Goal: Feedback & Contribution: Submit feedback/report problem

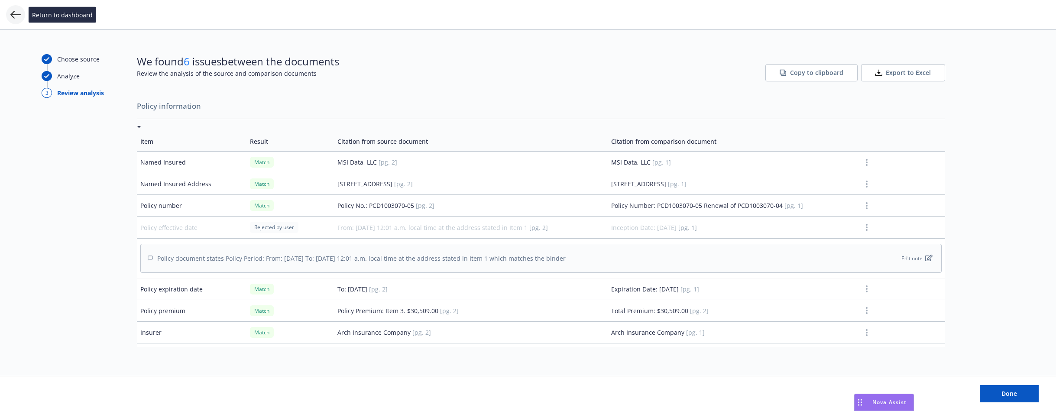
click at [16, 15] on icon at bounding box center [15, 15] width 10 height 8
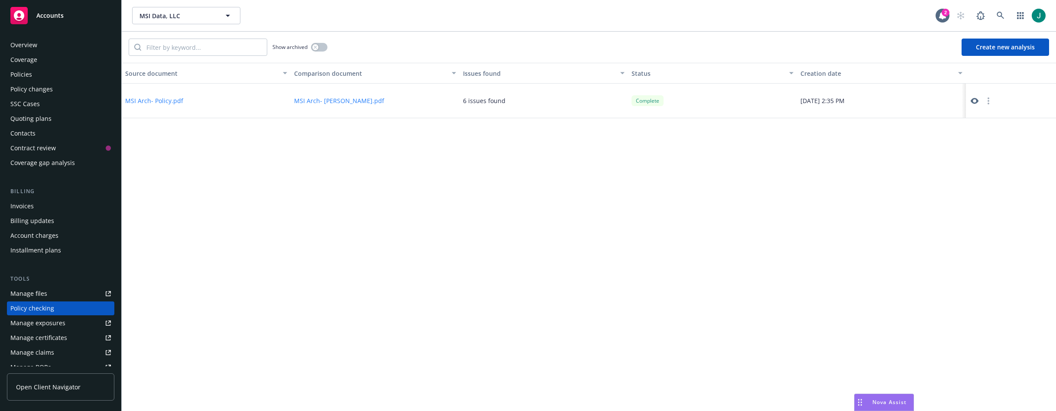
click at [45, 13] on span "Accounts" at bounding box center [49, 15] width 27 height 7
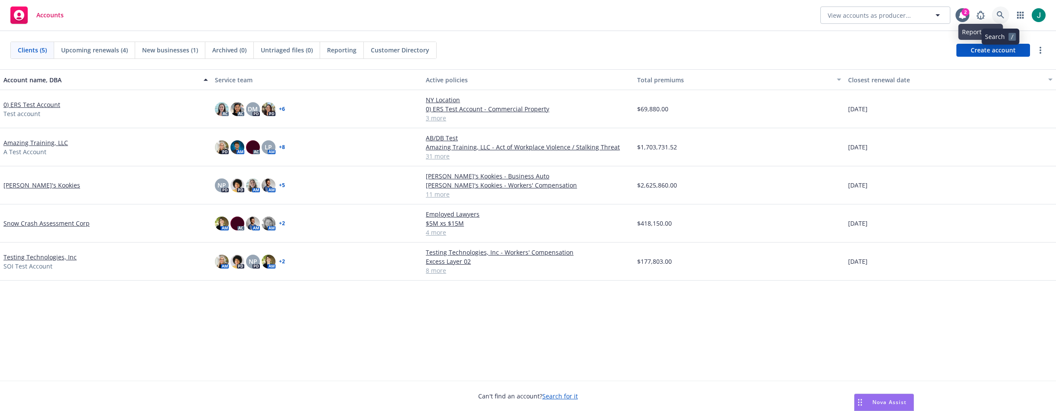
click at [1001, 14] on icon at bounding box center [1000, 15] width 8 height 8
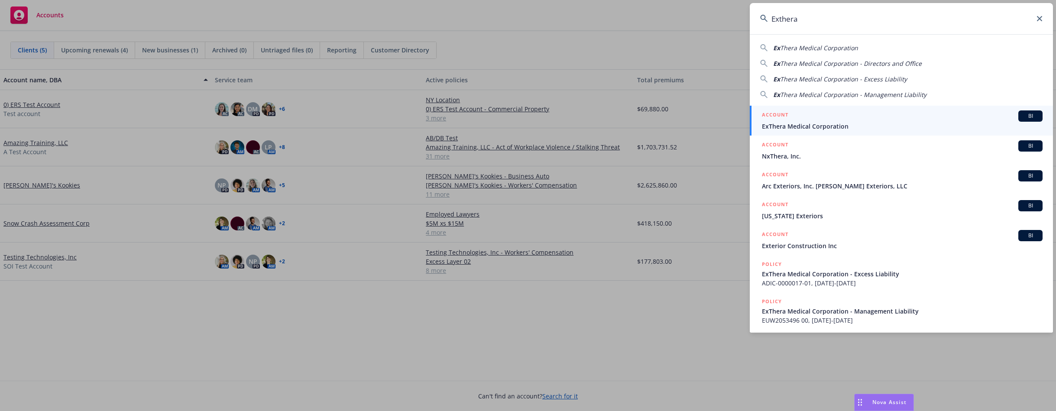
type input "Exthera"
click at [848, 122] on span "ExThera Medical Corporation" at bounding box center [902, 126] width 281 height 9
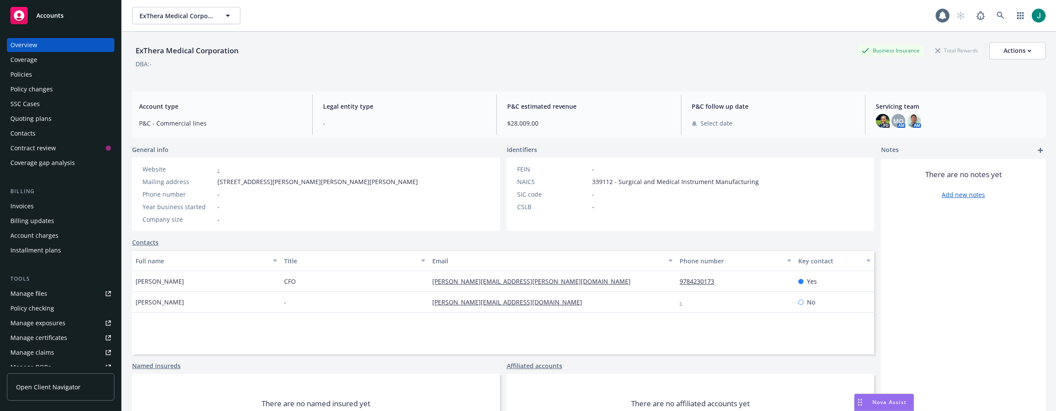
click at [23, 75] on div "Policies" at bounding box center [21, 75] width 22 height 14
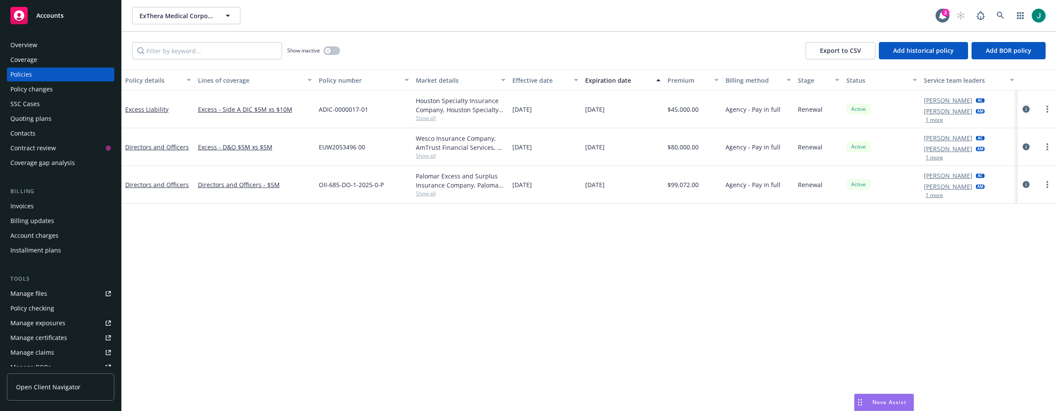
click at [1026, 107] on icon "circleInformation" at bounding box center [1025, 109] width 7 height 7
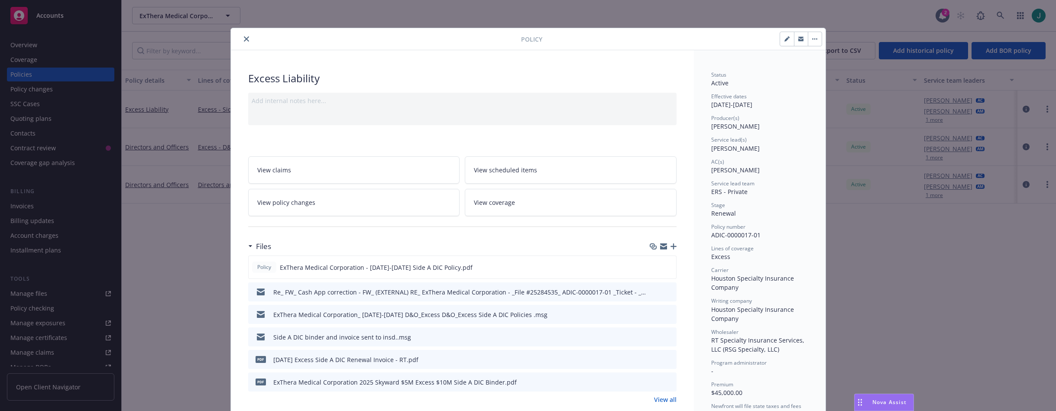
click at [784, 39] on icon "button" at bounding box center [786, 39] width 4 height 4
select select "RENEWAL"
select select "12"
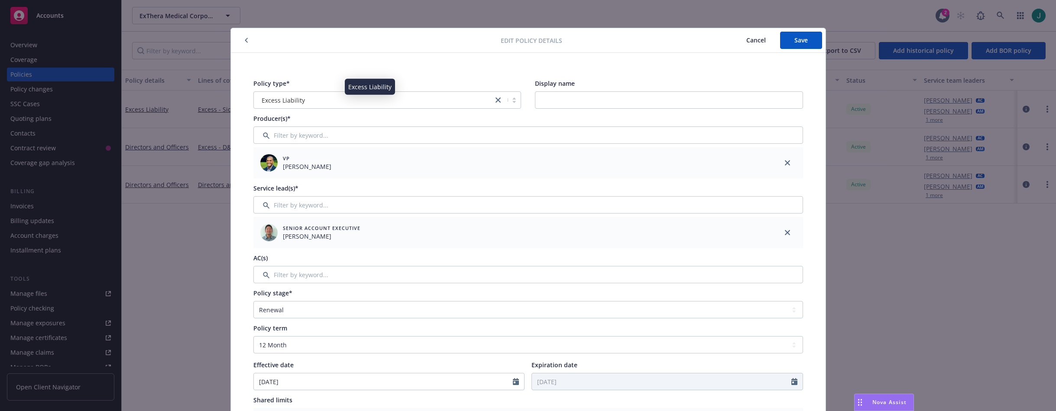
click at [341, 100] on div "Excess Liability" at bounding box center [373, 100] width 231 height 9
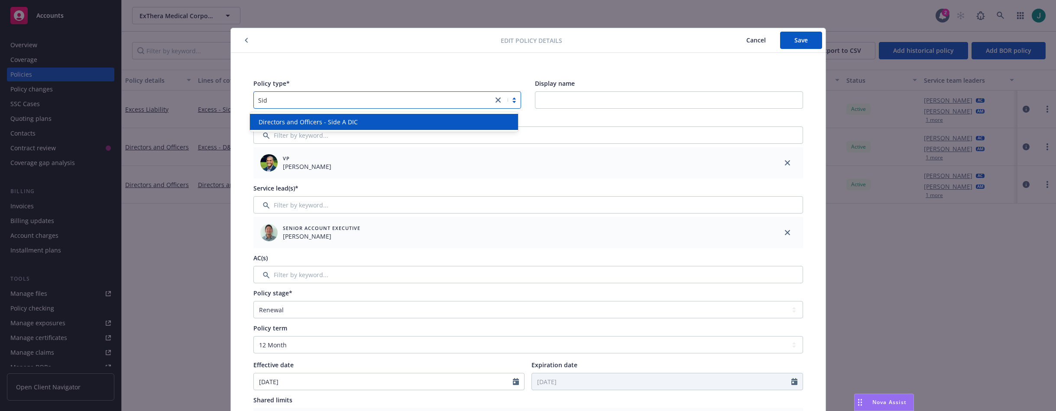
type input "Side"
click at [349, 118] on span "Directors and Officers - Side A DIC" at bounding box center [308, 121] width 99 height 9
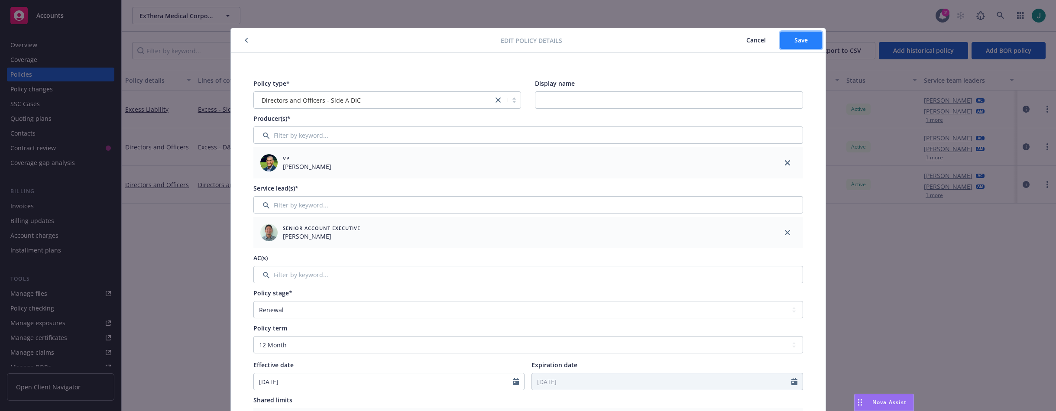
click at [796, 41] on span "Save" at bounding box center [800, 40] width 13 height 8
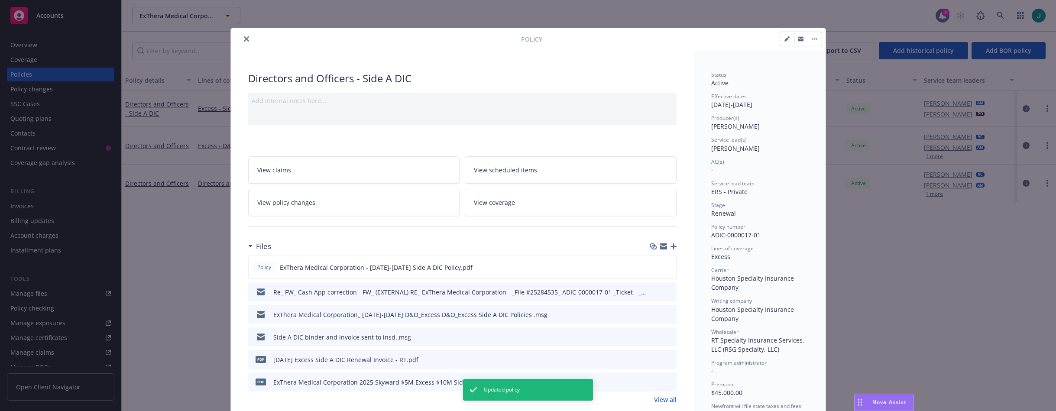
click at [244, 40] on icon "close" at bounding box center [246, 38] width 5 height 5
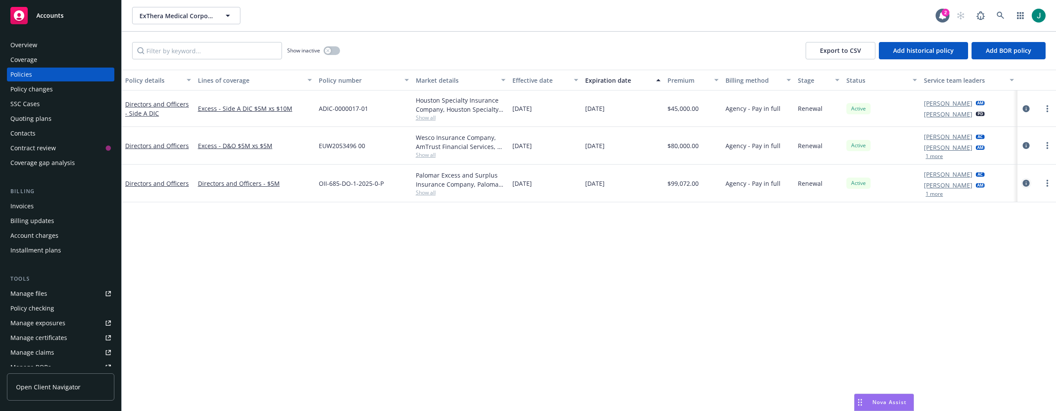
click at [1024, 183] on icon "circleInformation" at bounding box center [1025, 183] width 7 height 7
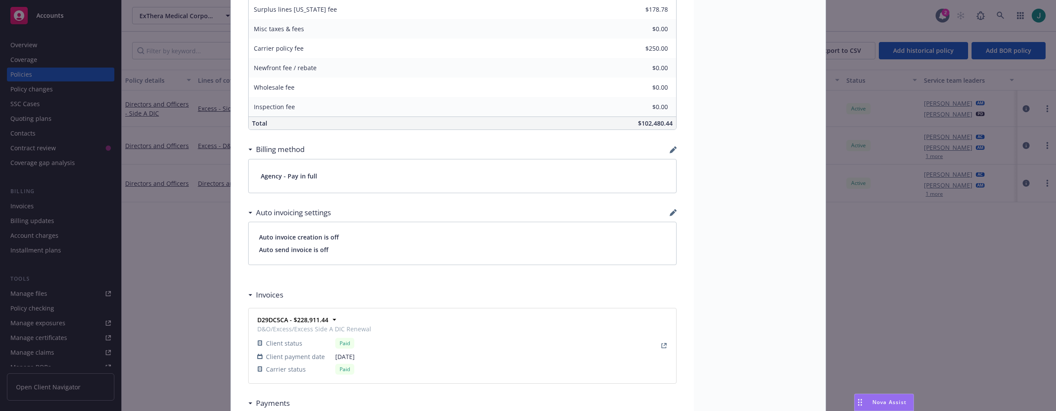
scroll to position [780, 0]
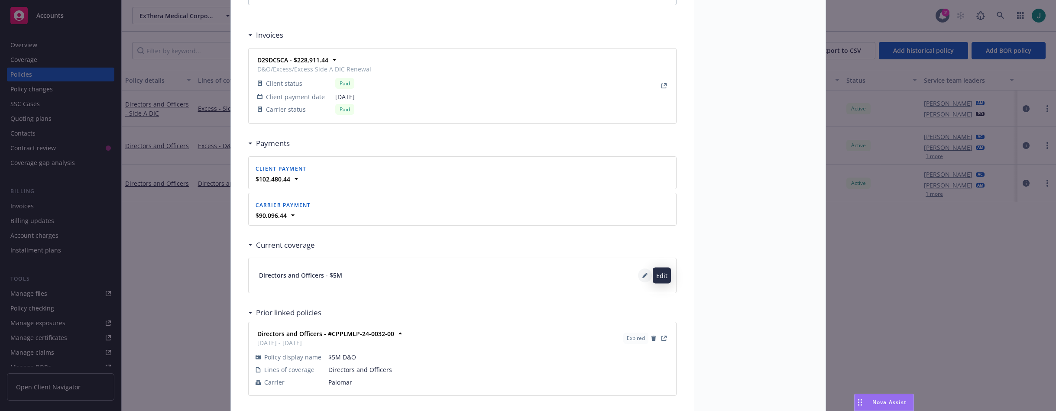
click at [638, 276] on button at bounding box center [645, 276] width 14 height 14
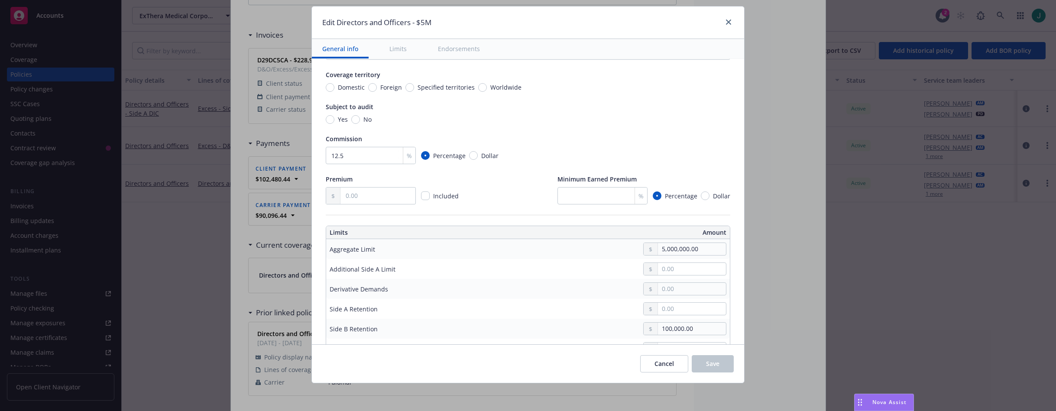
scroll to position [0, 0]
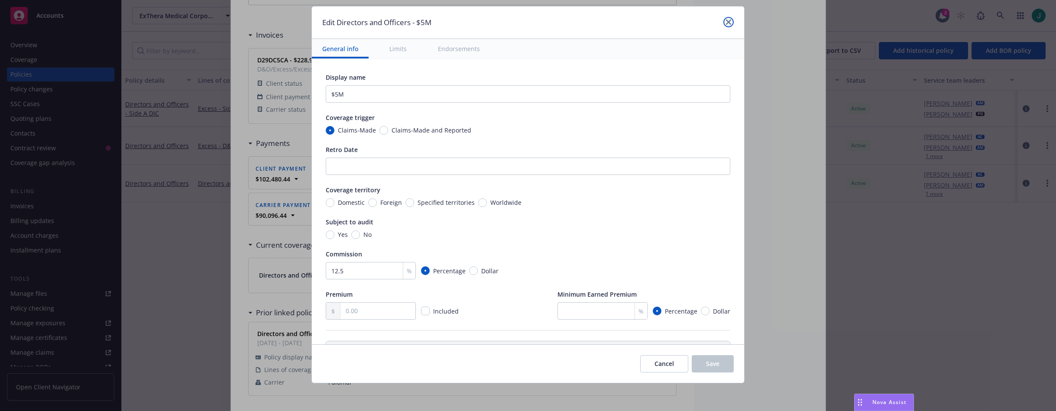
click at [731, 23] on icon "close" at bounding box center [728, 21] width 5 height 5
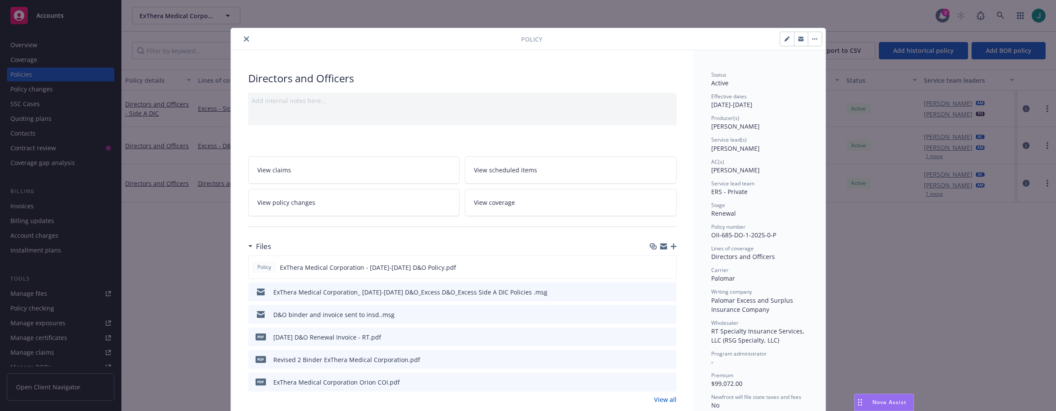
click at [246, 37] on button "close" at bounding box center [246, 39] width 10 height 10
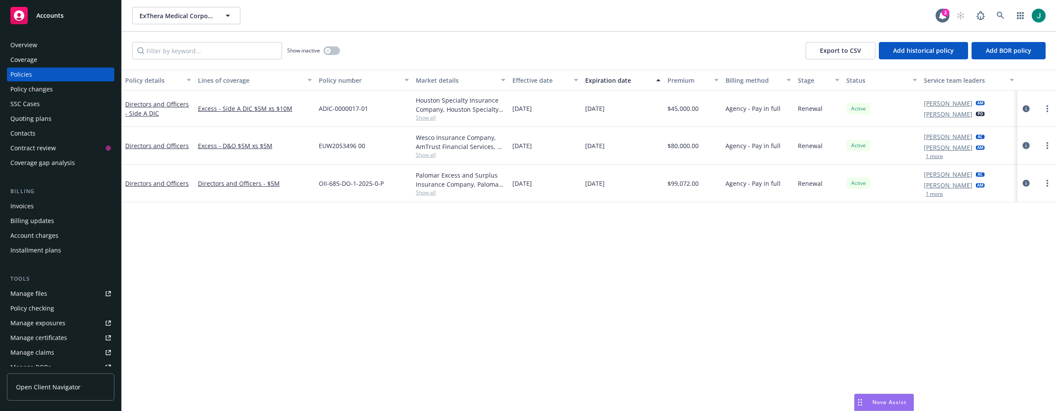
click at [1026, 145] on icon "circleInformation" at bounding box center [1025, 145] width 7 height 7
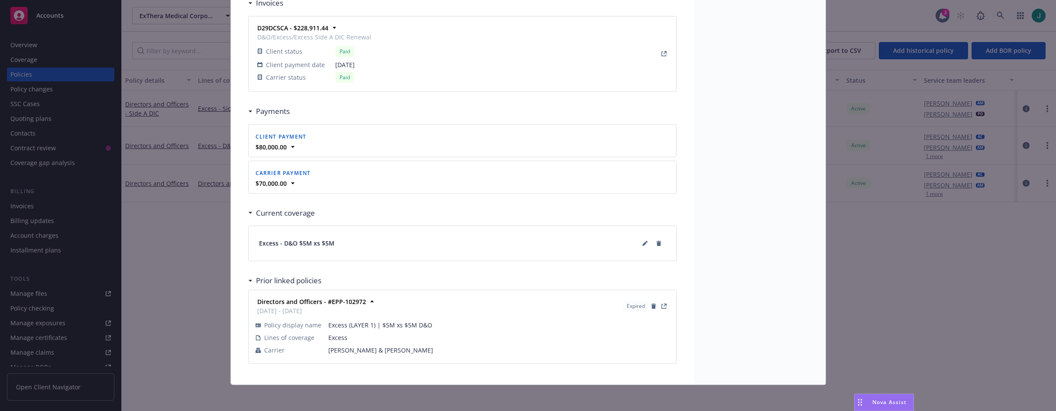
scroll to position [791, 0]
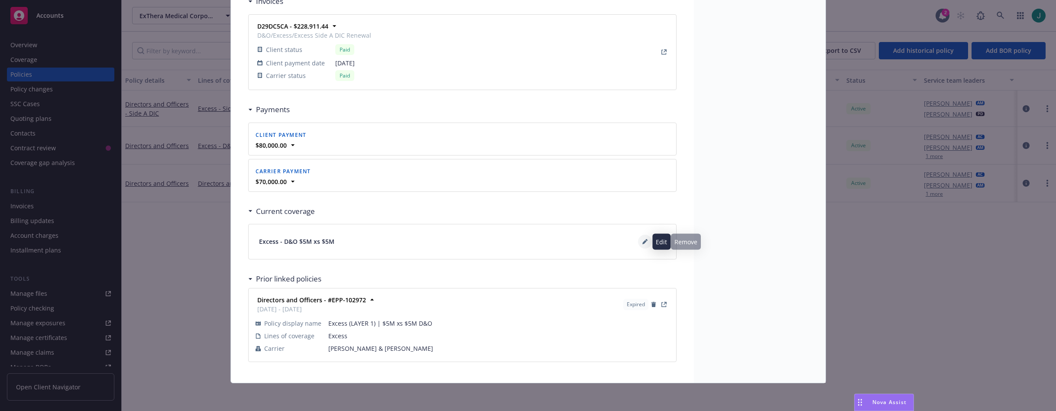
click at [642, 244] on icon at bounding box center [644, 241] width 5 height 5
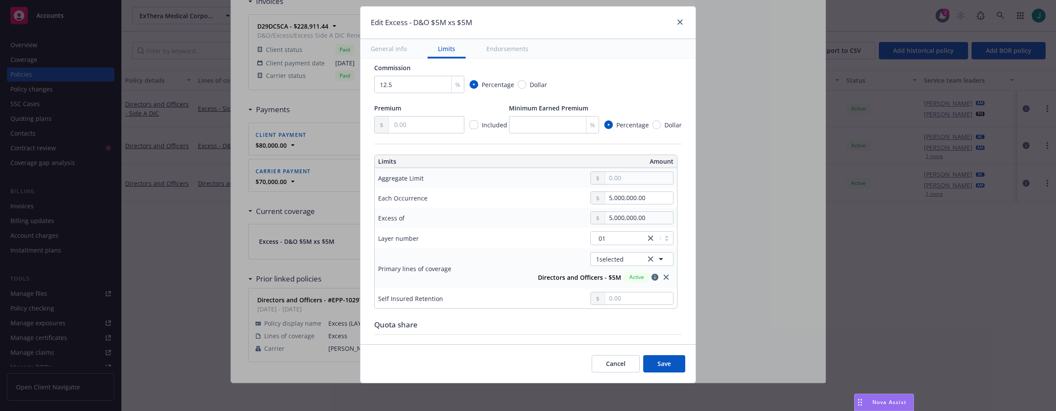
scroll to position [0, 0]
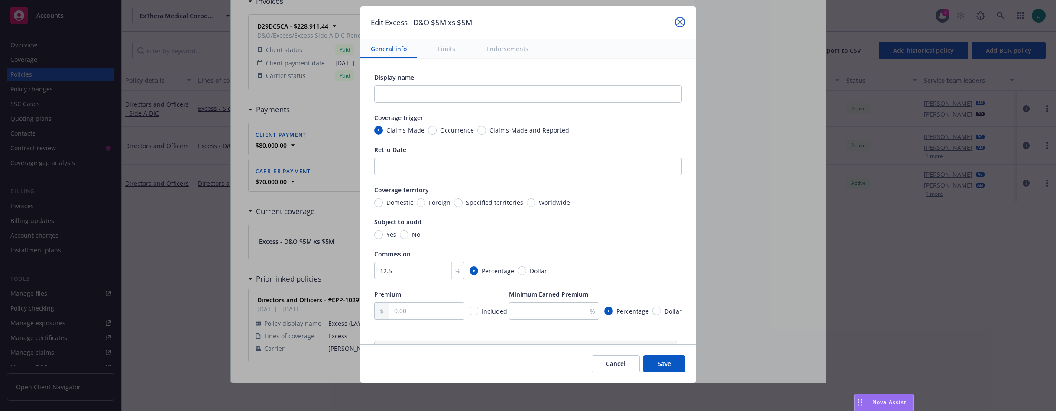
click at [678, 19] on icon "close" at bounding box center [679, 21] width 5 height 5
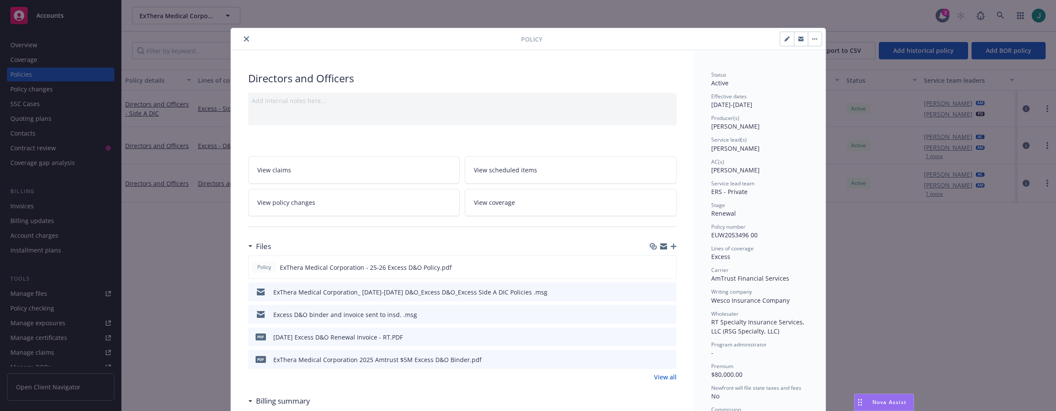
click at [244, 41] on icon "close" at bounding box center [246, 38] width 5 height 5
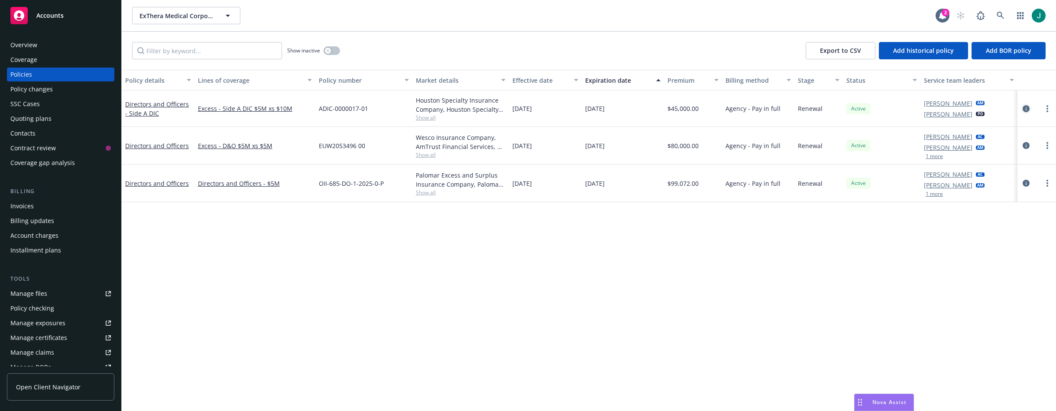
click at [1026, 109] on icon "circleInformation" at bounding box center [1025, 108] width 7 height 7
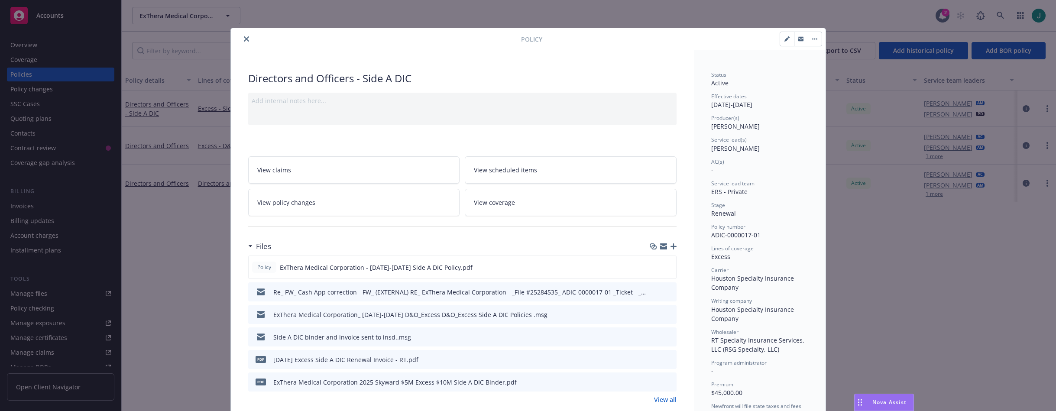
scroll to position [26, 0]
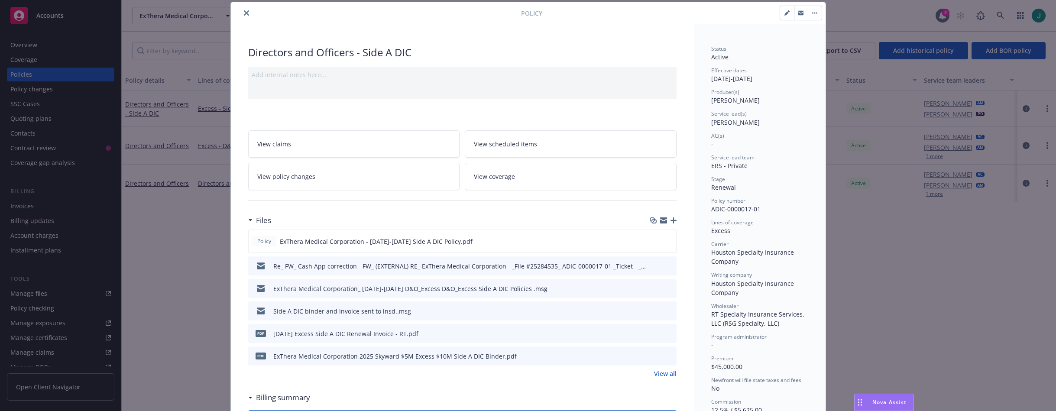
click at [784, 15] on icon "button" at bounding box center [786, 13] width 4 height 4
select select "RENEWAL"
select select "12"
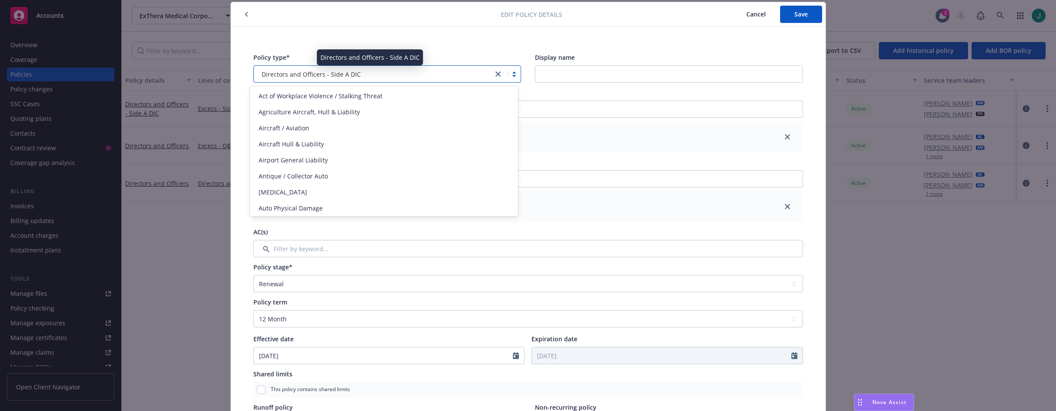
click at [372, 73] on div "Directors and Officers - Side A DIC" at bounding box center [373, 74] width 231 height 9
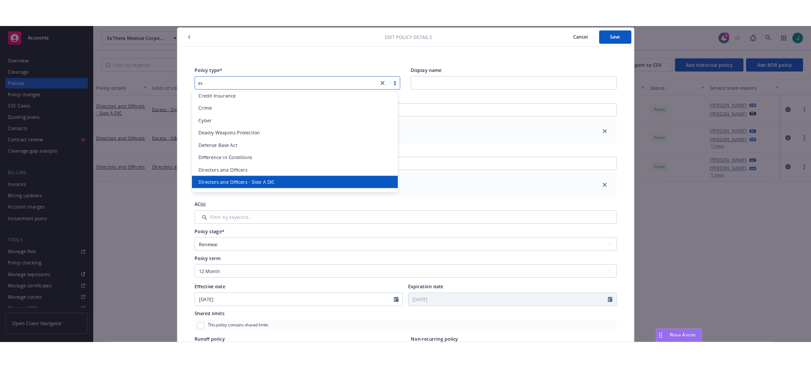
scroll to position [0, 0]
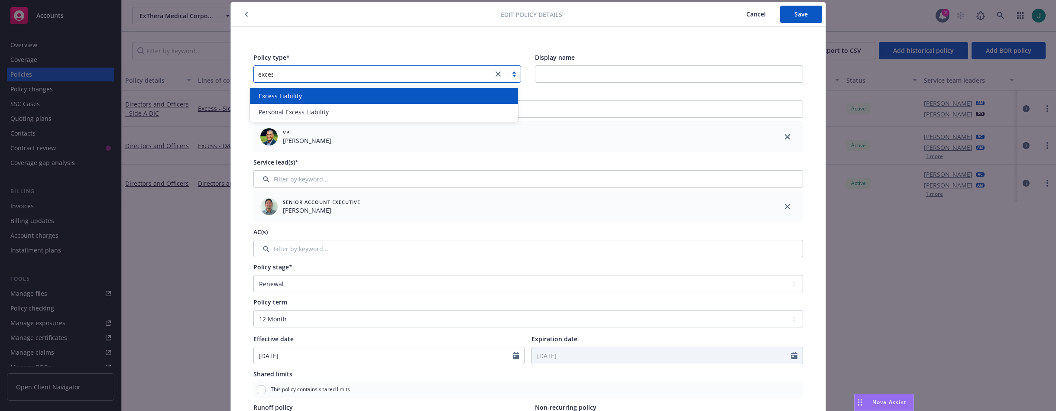
type input "excess"
click at [368, 94] on div "Excess Liability" at bounding box center [384, 95] width 258 height 9
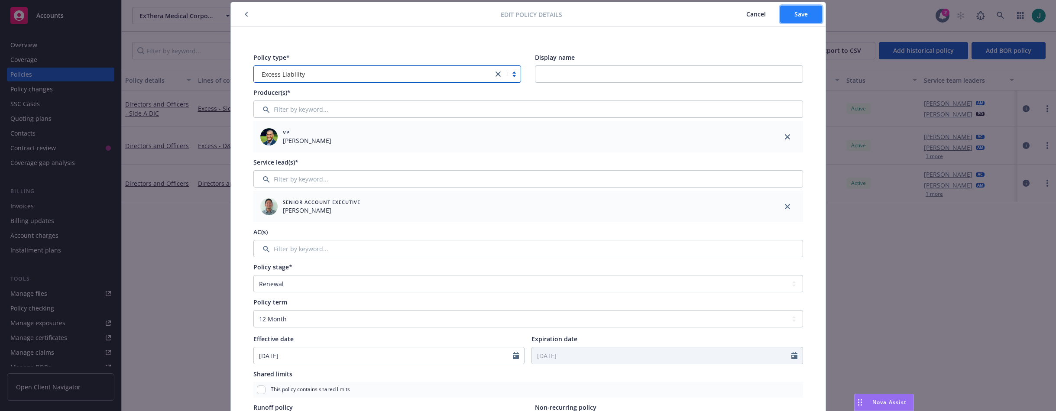
click at [790, 13] on button "Save" at bounding box center [801, 14] width 42 height 17
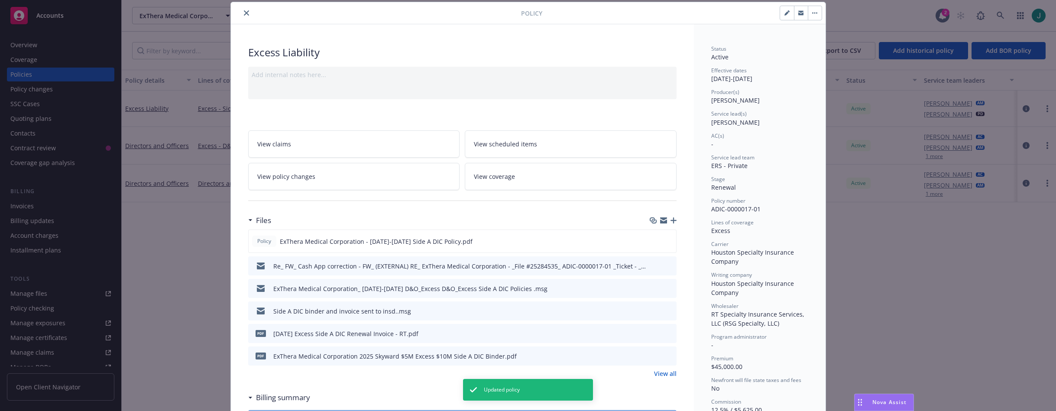
click at [244, 12] on icon "close" at bounding box center [246, 12] width 5 height 5
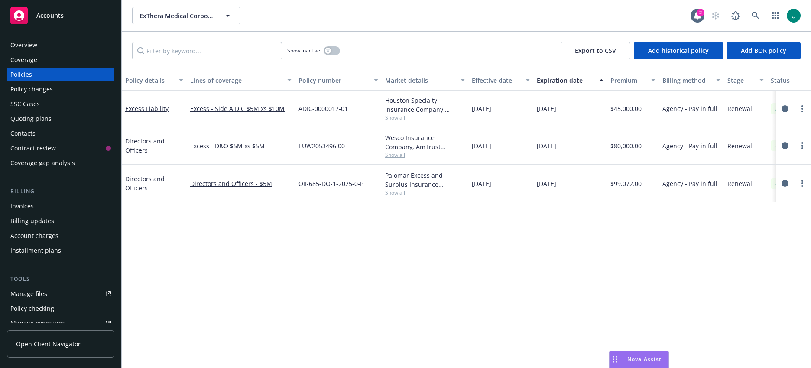
click at [52, 13] on span "Accounts" at bounding box center [49, 15] width 27 height 7
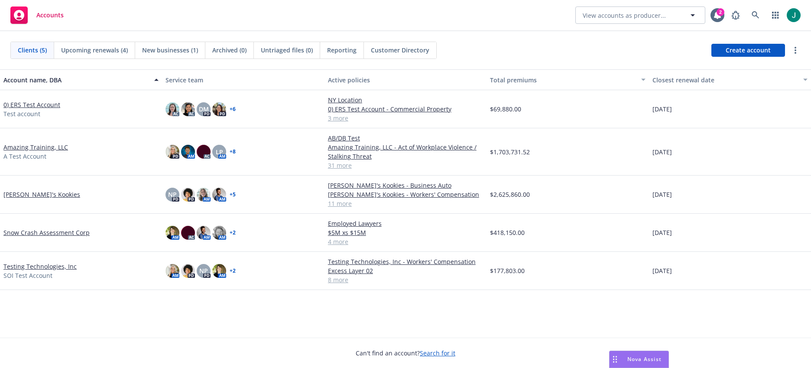
click at [641, 357] on span "Nova Assist" at bounding box center [644, 358] width 34 height 7
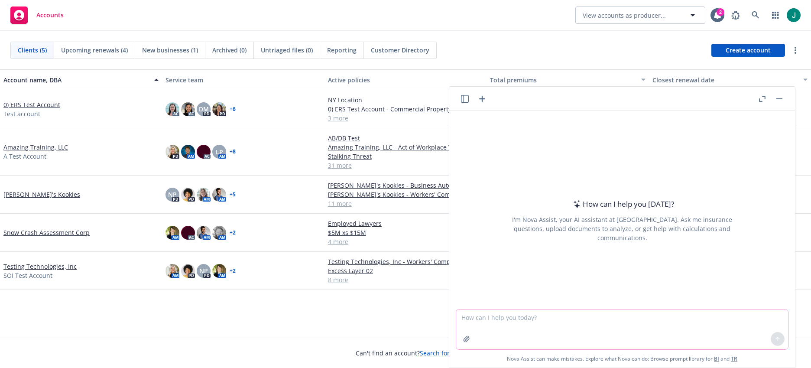
click at [492, 316] on textarea at bounding box center [622, 329] width 332 height 40
type textarea "Who can sign a NY Part C affidavit"
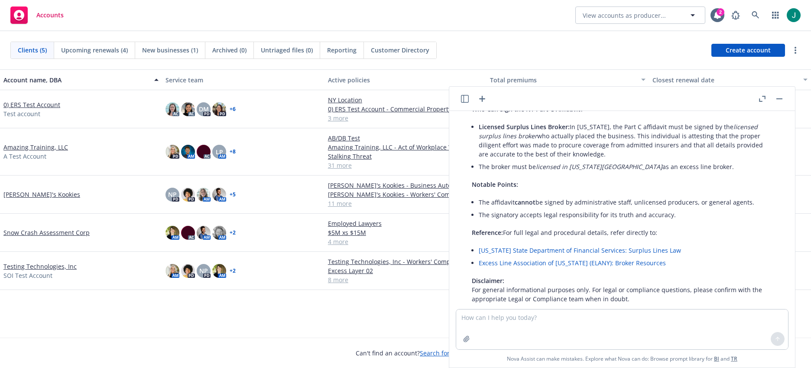
scroll to position [121, 0]
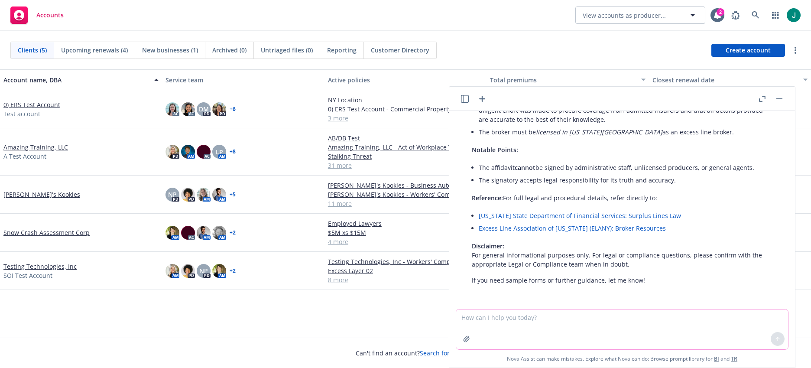
click at [493, 318] on textarea at bounding box center [622, 329] width 332 height 40
type textarea "If the policy was placed through a wholesaler - who signs it? The retail broker…"
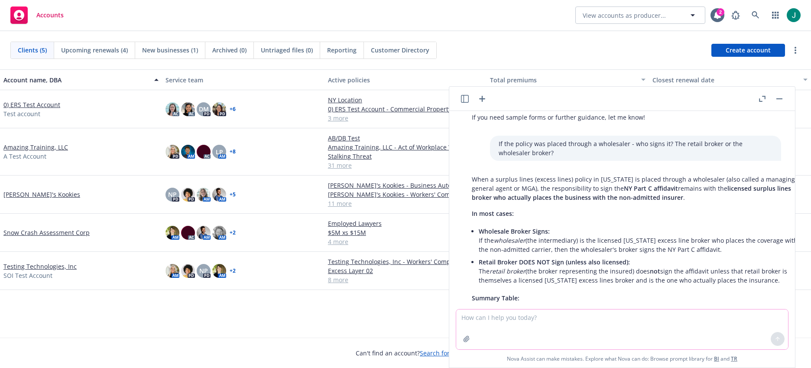
scroll to position [299, 0]
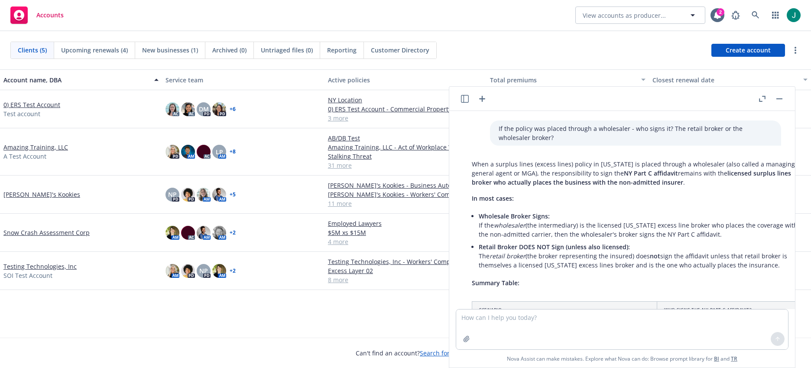
click at [781, 98] on rect "button" at bounding box center [779, 98] width 6 height 1
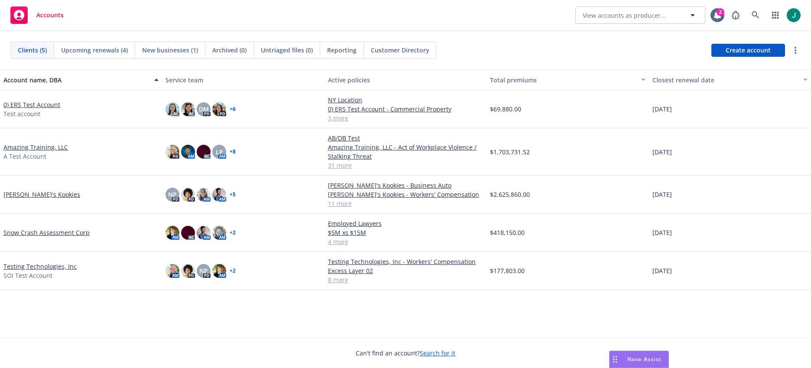
drag, startPoint x: 639, startPoint y: 359, endPoint x: 155, endPoint y: 344, distance: 484.4
click at [155, 344] on body "Accounts View accounts as producer... 2 Clients (5) Upcoming renewals (4) New b…" at bounding box center [405, 184] width 811 height 368
drag, startPoint x: 612, startPoint y: 355, endPoint x: 65, endPoint y: 328, distance: 548.1
click at [65, 328] on body "Accounts View accounts as producer... 2 Clients (5) Upcoming renewals (4) New b…" at bounding box center [405, 184] width 811 height 368
click at [46, 16] on span "Accounts" at bounding box center [49, 15] width 27 height 7
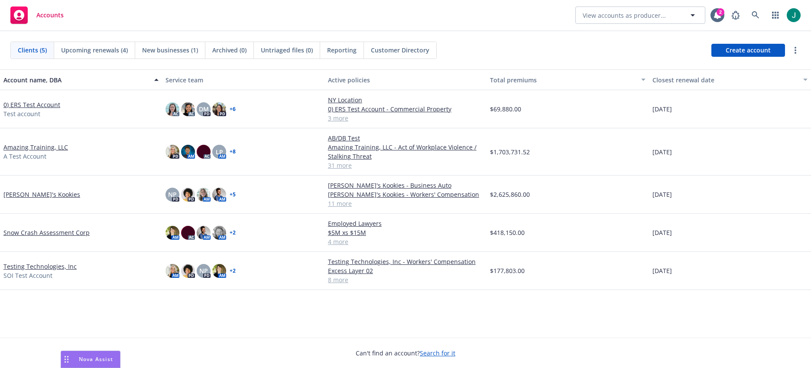
click at [48, 233] on link "Snow Crash Assessment Corp" at bounding box center [46, 232] width 86 height 9
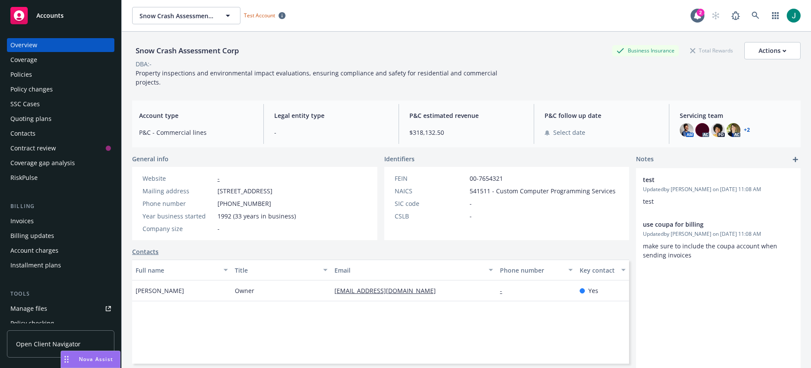
drag, startPoint x: 92, startPoint y: 354, endPoint x: 201, endPoint y: 354, distance: 109.1
click at [201, 354] on body "Accounts Overview Coverage Policies Policy changes SSC Cases Quoting plans Cont…" at bounding box center [405, 184] width 811 height 368
drag, startPoint x: 62, startPoint y: 359, endPoint x: 142, endPoint y: 340, distance: 82.5
click at [142, 340] on body "Accounts Overview Coverage Policies Policy changes SSC Cases Quoting plans Cont…" at bounding box center [405, 184] width 811 height 368
drag, startPoint x: 170, startPoint y: 356, endPoint x: 634, endPoint y: 129, distance: 516.5
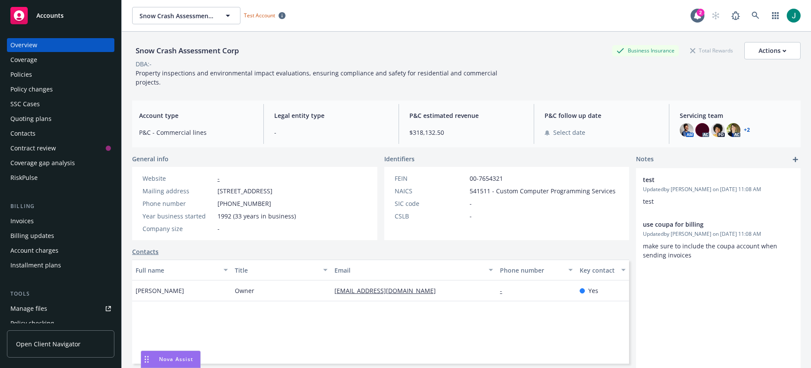
click at [642, 123] on body "Accounts Overview Coverage Policies Policy changes SSC Cases Quoting plans Cont…" at bounding box center [405, 184] width 811 height 368
drag, startPoint x: 146, startPoint y: 356, endPoint x: 410, endPoint y: 278, distance: 275.2
click at [410, 278] on body "Accounts Overview Coverage Policies Policy changes SSC Cases Quoting plans Cont…" at bounding box center [405, 184] width 811 height 368
click at [30, 134] on div "Contacts" at bounding box center [22, 133] width 25 height 14
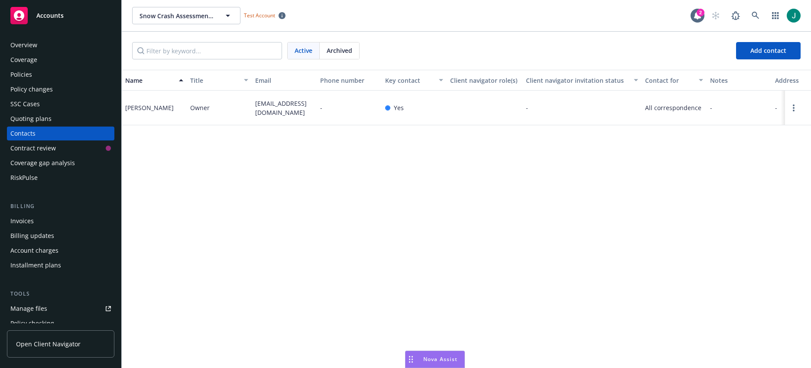
click at [34, 152] on div "Contract review" at bounding box center [32, 148] width 45 height 14
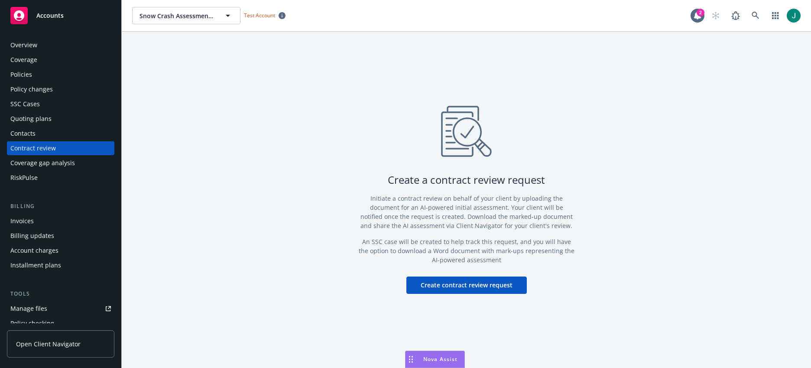
click at [34, 159] on div "Coverage gap analysis" at bounding box center [42, 163] width 65 height 14
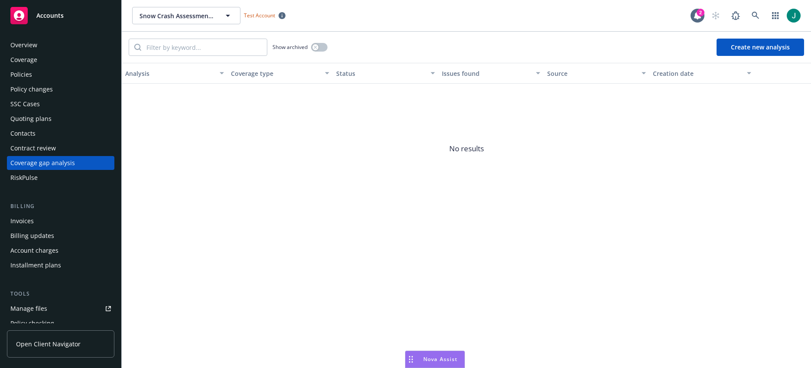
click at [29, 177] on div "RiskPulse" at bounding box center [23, 178] width 27 height 14
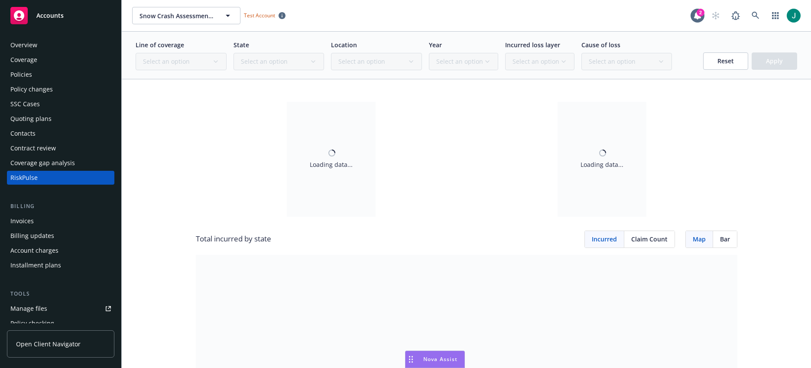
click at [22, 223] on div "Invoices" at bounding box center [21, 221] width 23 height 14
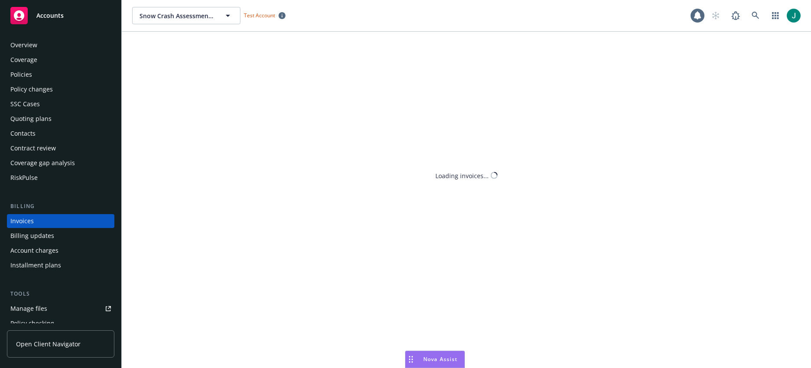
scroll to position [23, 0]
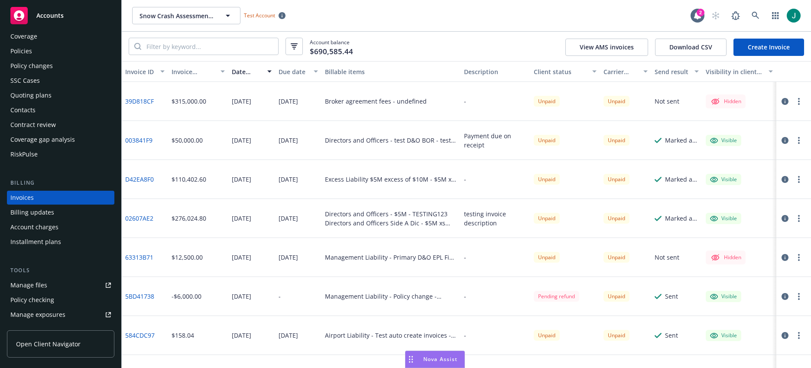
click at [30, 214] on div "Billing updates" at bounding box center [32, 212] width 44 height 14
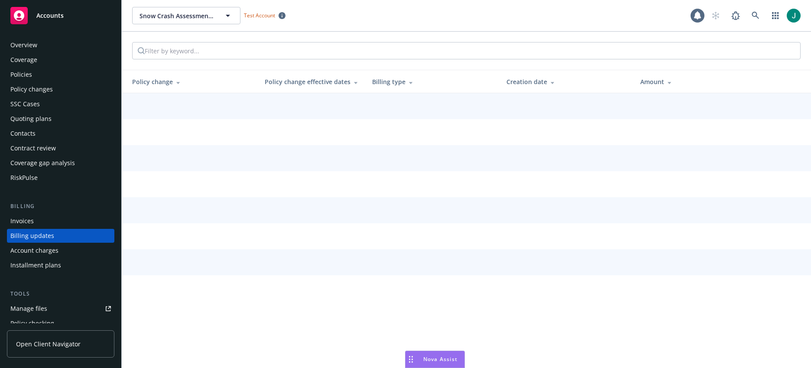
scroll to position [38, 0]
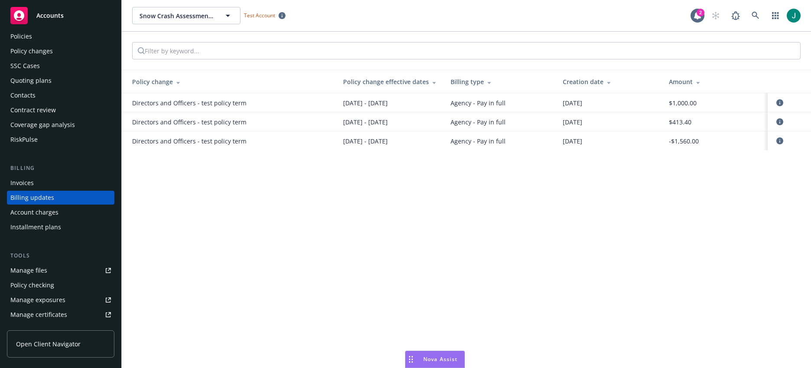
click at [33, 212] on div "Account charges" at bounding box center [34, 212] width 48 height 14
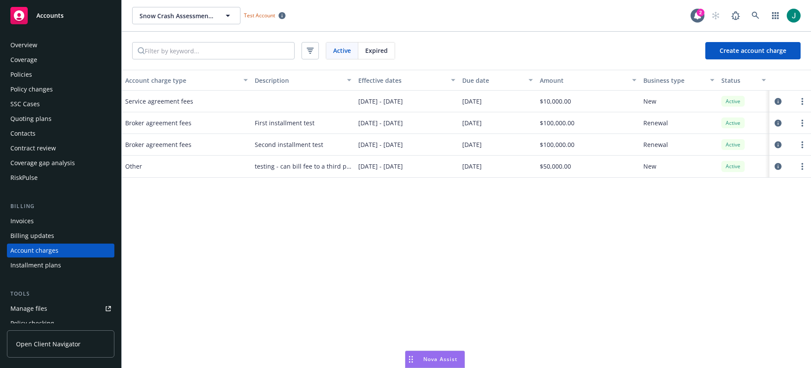
scroll to position [53, 0]
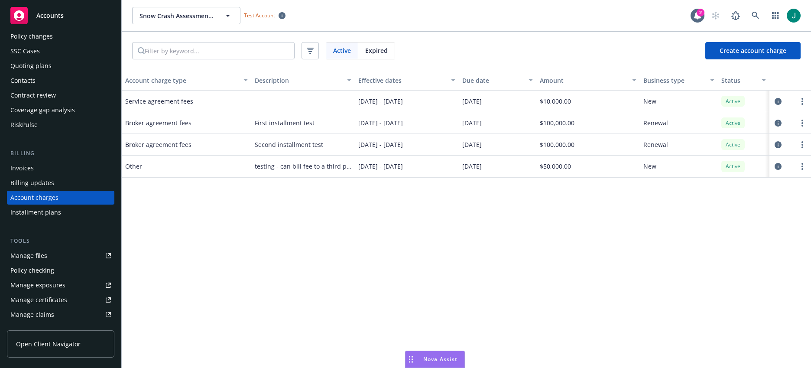
click at [33, 214] on div "Installment plans" at bounding box center [35, 212] width 51 height 14
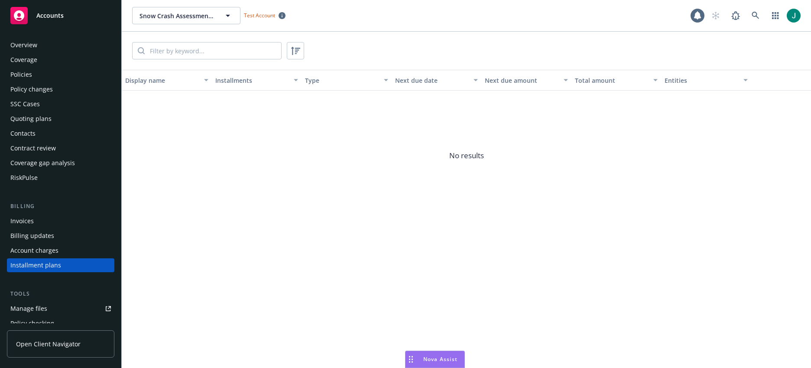
scroll to position [68, 0]
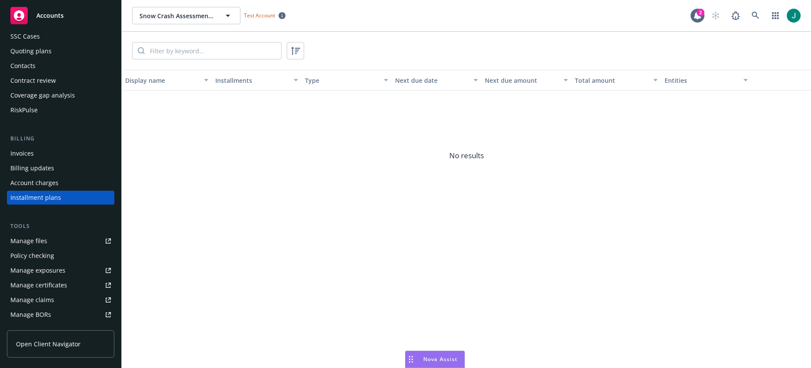
click at [23, 36] on div "SSC Cases" at bounding box center [24, 36] width 29 height 14
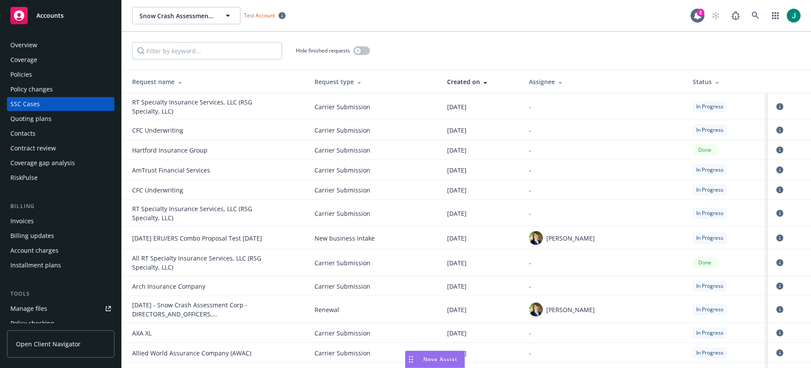
click at [437, 361] on span "Nova Assist" at bounding box center [440, 358] width 34 height 7
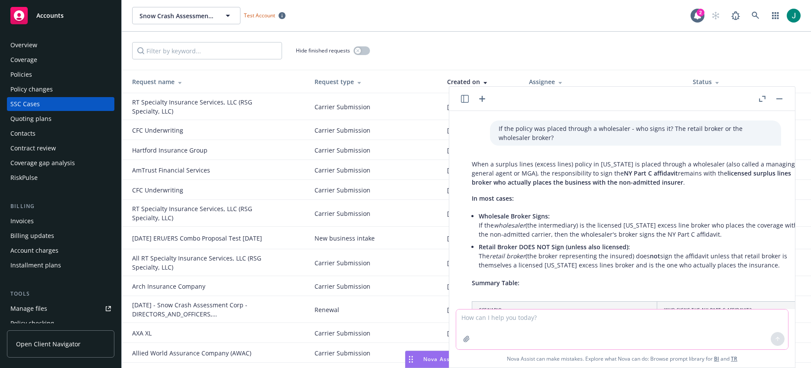
click at [470, 317] on textarea at bounding box center [622, 329] width 332 height 40
type textarea "R"
paste textarea "Lo, I dolo sita co ad elit seddo eiusm TEM incididu utl etdo ma aliquaeni admin…"
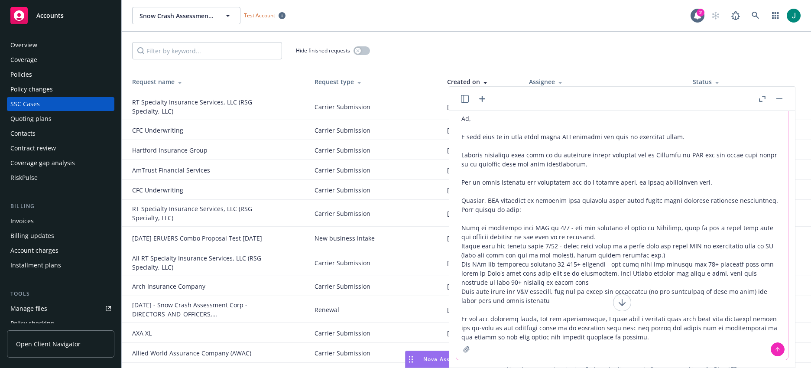
scroll to position [29, 0]
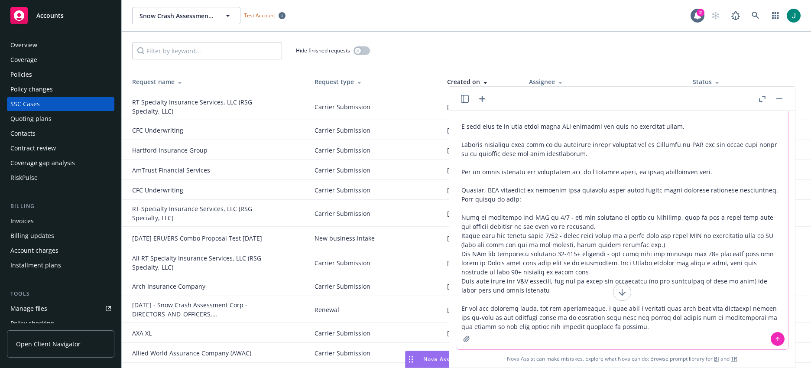
type textarea "Loremip dolorsi - ametconsecte Ad, E sedd eius te in utla etdol magna ALI enima…"
click at [774, 340] on icon at bounding box center [777, 339] width 6 height 6
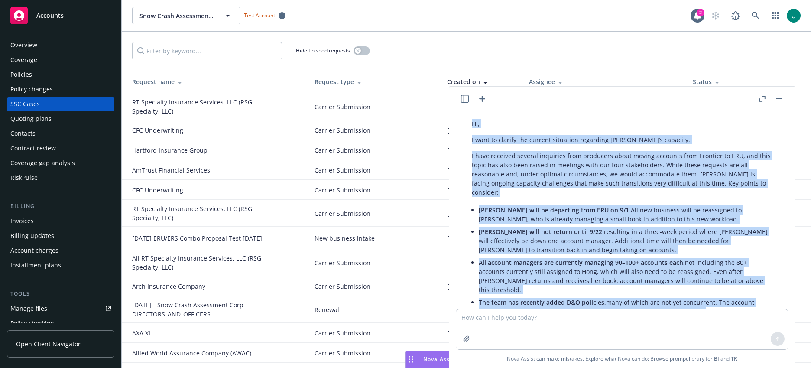
scroll to position [913, 0]
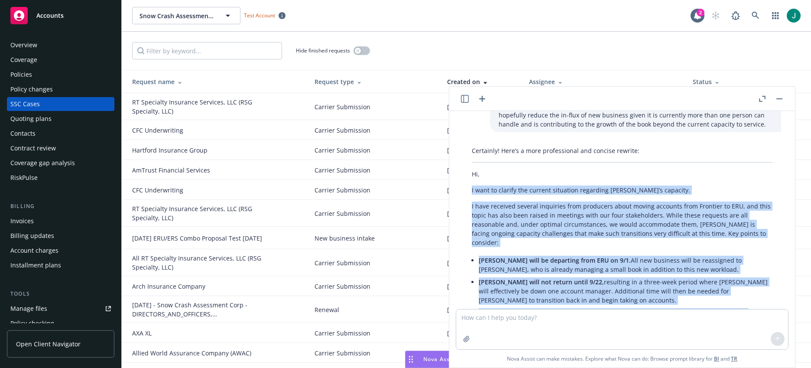
drag, startPoint x: 505, startPoint y: 275, endPoint x: 469, endPoint y: 178, distance: 103.8
click at [469, 178] on div "Certainly! Here’s a more professional and concise rewrite: Hi, I want to clarif…" at bounding box center [622, 289] width 318 height 295
copy div "L ipsu do sitamet con adipisc elitseddo eiusmodte INC’u laboreet. D magn aliqua…"
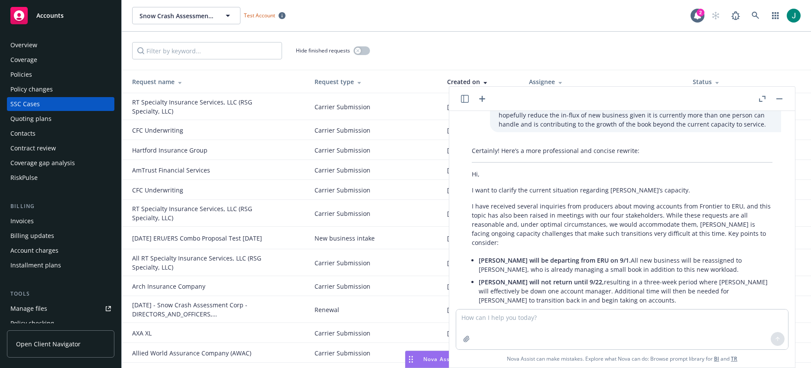
click at [625, 146] on p "Certainly! Here’s a more professional and concise rewrite:" at bounding box center [622, 150] width 301 height 9
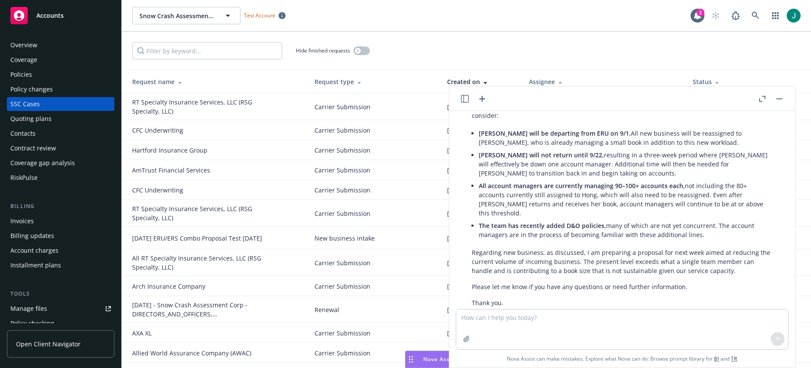
scroll to position [1042, 0]
click at [476, 317] on textarea at bounding box center [622, 329] width 332 height 40
paste textarea "I know there are initiatives underway that we are hoping will take some of the …"
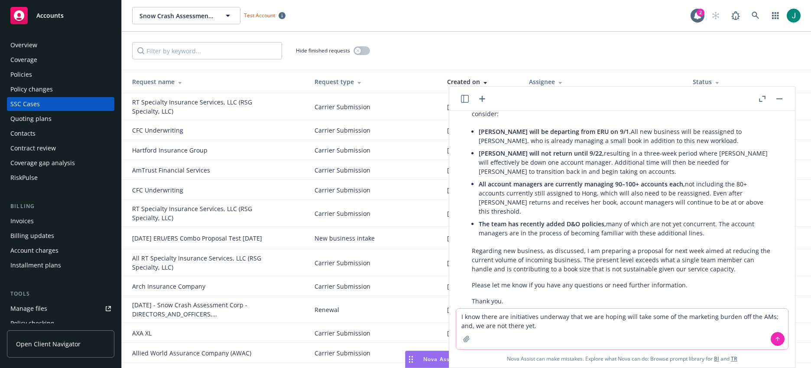
click at [458, 315] on textarea "I know there are initiatives underway that we are hoping will take some of the …" at bounding box center [622, 328] width 332 height 41
type textarea "Suggestions? I know there are initiatives underway that we are hoping will take…"
click at [774, 340] on icon at bounding box center [777, 339] width 6 height 6
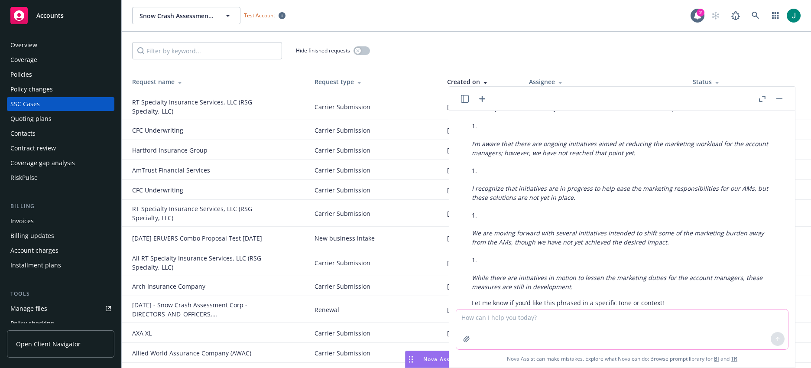
scroll to position [1314, 0]
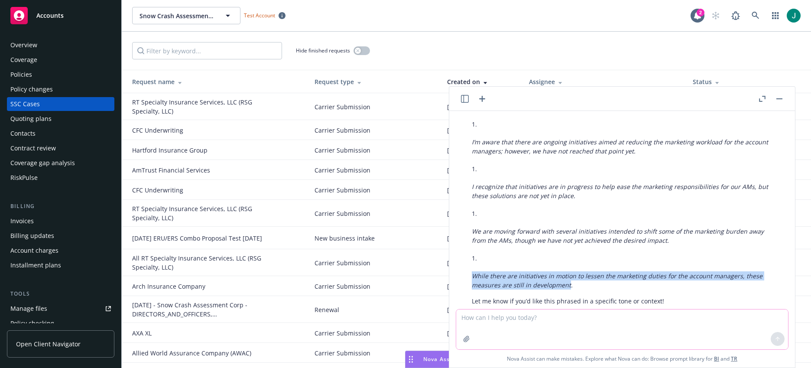
drag, startPoint x: 566, startPoint y: 257, endPoint x: 469, endPoint y: 249, distance: 98.1
click at [469, 249] on div "Certainly! Here are a few ways to make the sentence more clear and polished: I’…" at bounding box center [622, 203] width 318 height 210
copy em "While there are initiatives in motion to lessen the marketing duties for the ac…"
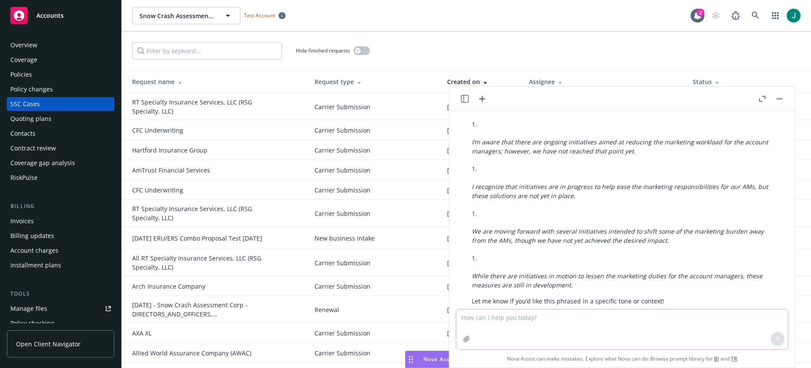
click at [498, 317] on textarea at bounding box center [622, 329] width 332 height 40
paste textarea "The team is feeling very stretched and concerned about the workload and expecta…"
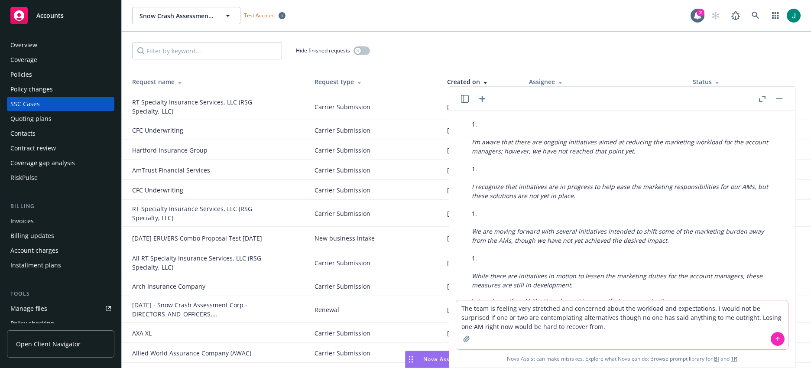
type textarea "The team is feeling very stretched and concerned about the workload and expecta…"
click at [774, 339] on icon at bounding box center [777, 339] width 6 height 6
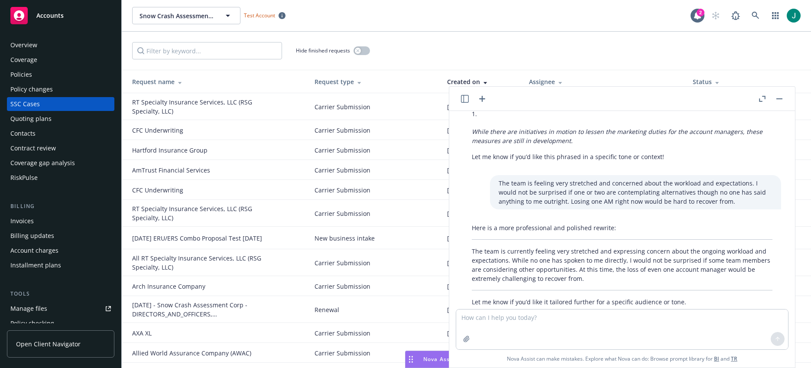
scroll to position [1459, 0]
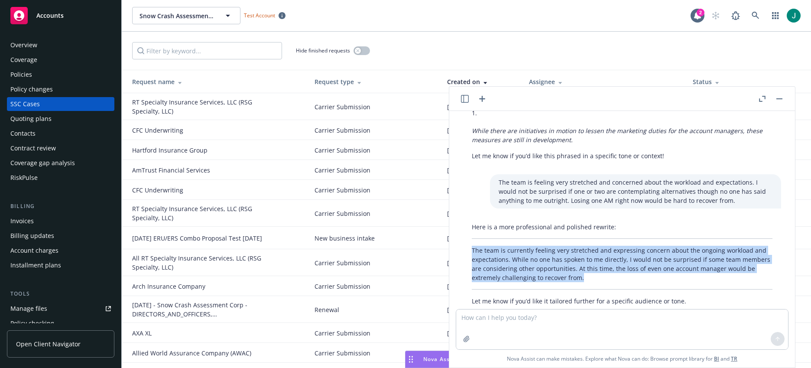
drag, startPoint x: 609, startPoint y: 249, endPoint x: 470, endPoint y: 220, distance: 141.9
click at [470, 220] on div "Here is a more professional and polished rewrite: The team is currently feeling…" at bounding box center [622, 264] width 318 height 90
copy p "The team is currently feeling very stretched and expressing concern about the o…"
